Goal: Information Seeking & Learning: Learn about a topic

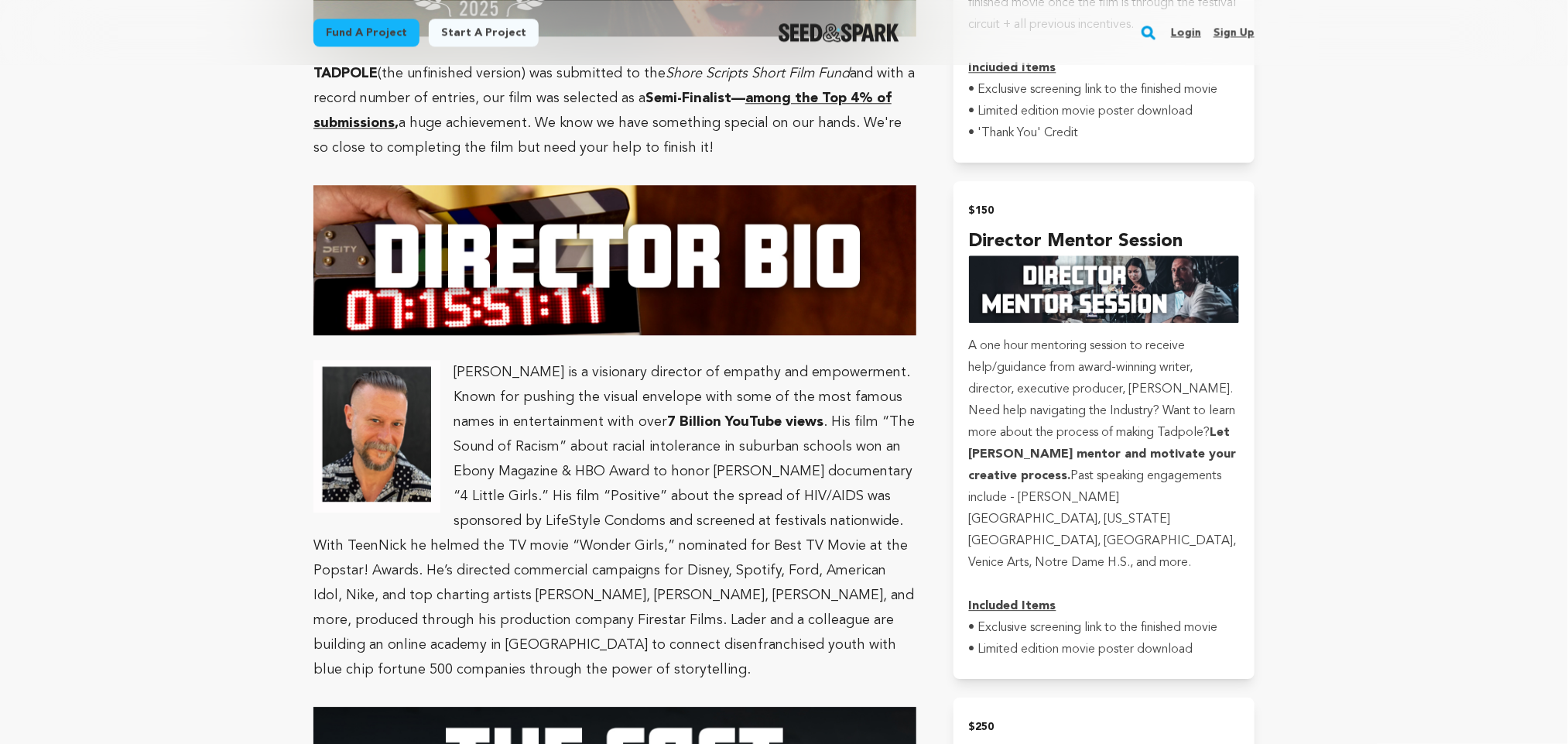
scroll to position [2101, 0]
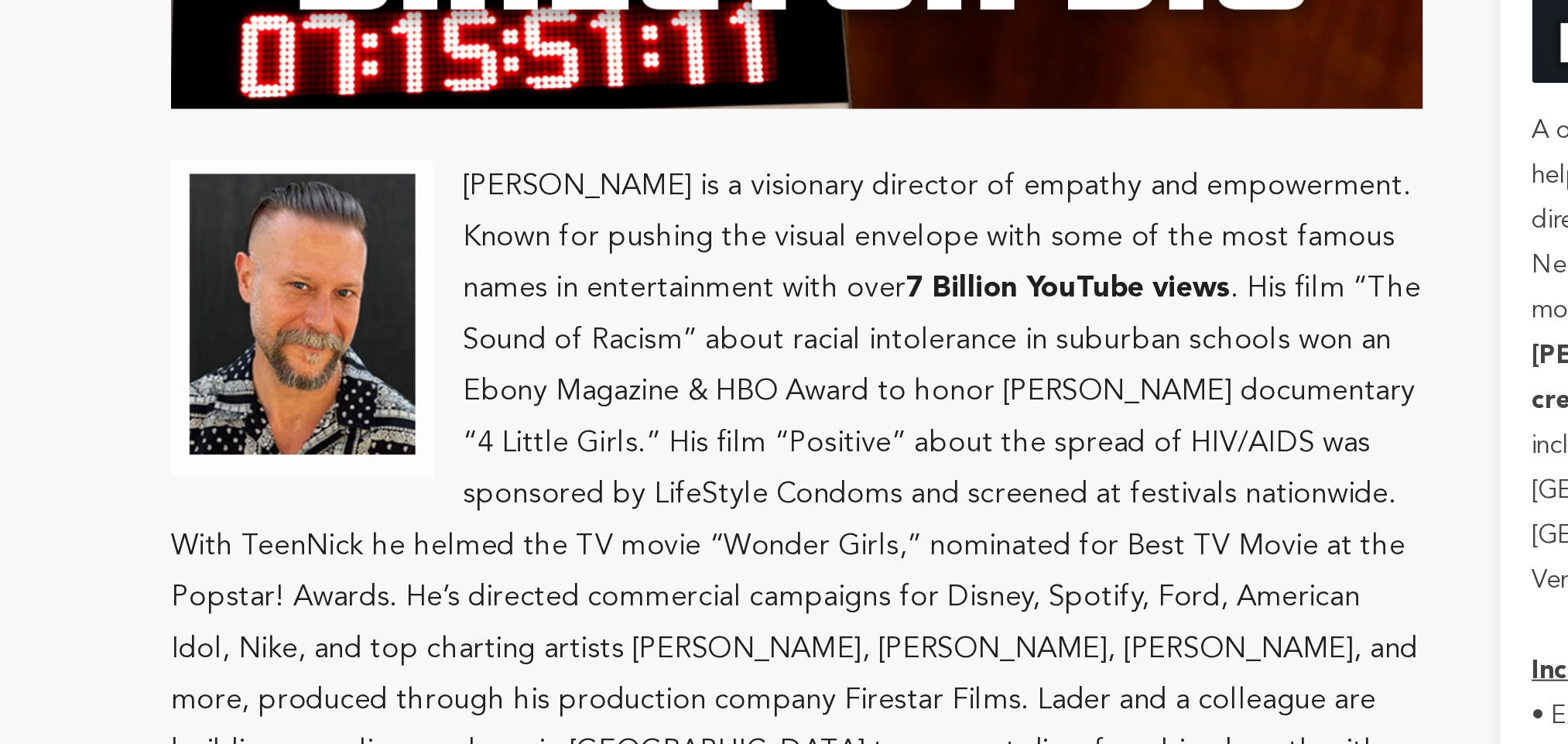
click at [445, 549] on p "[PERSON_NAME] is a visionary director of empathy and empowerment. Known for pus…" at bounding box center [615, 522] width 603 height 322
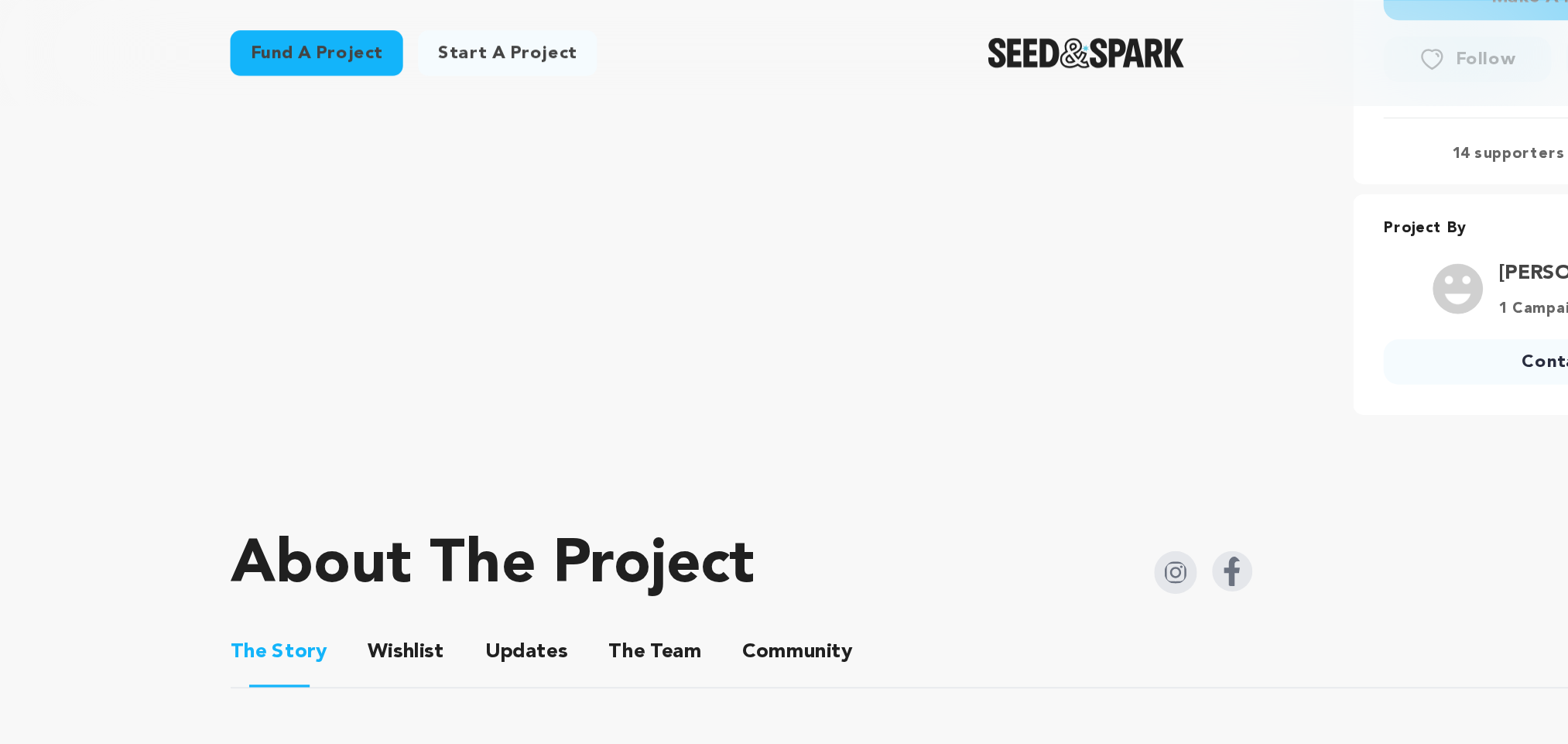
scroll to position [521, 0]
